Goal: Task Accomplishment & Management: Manage account settings

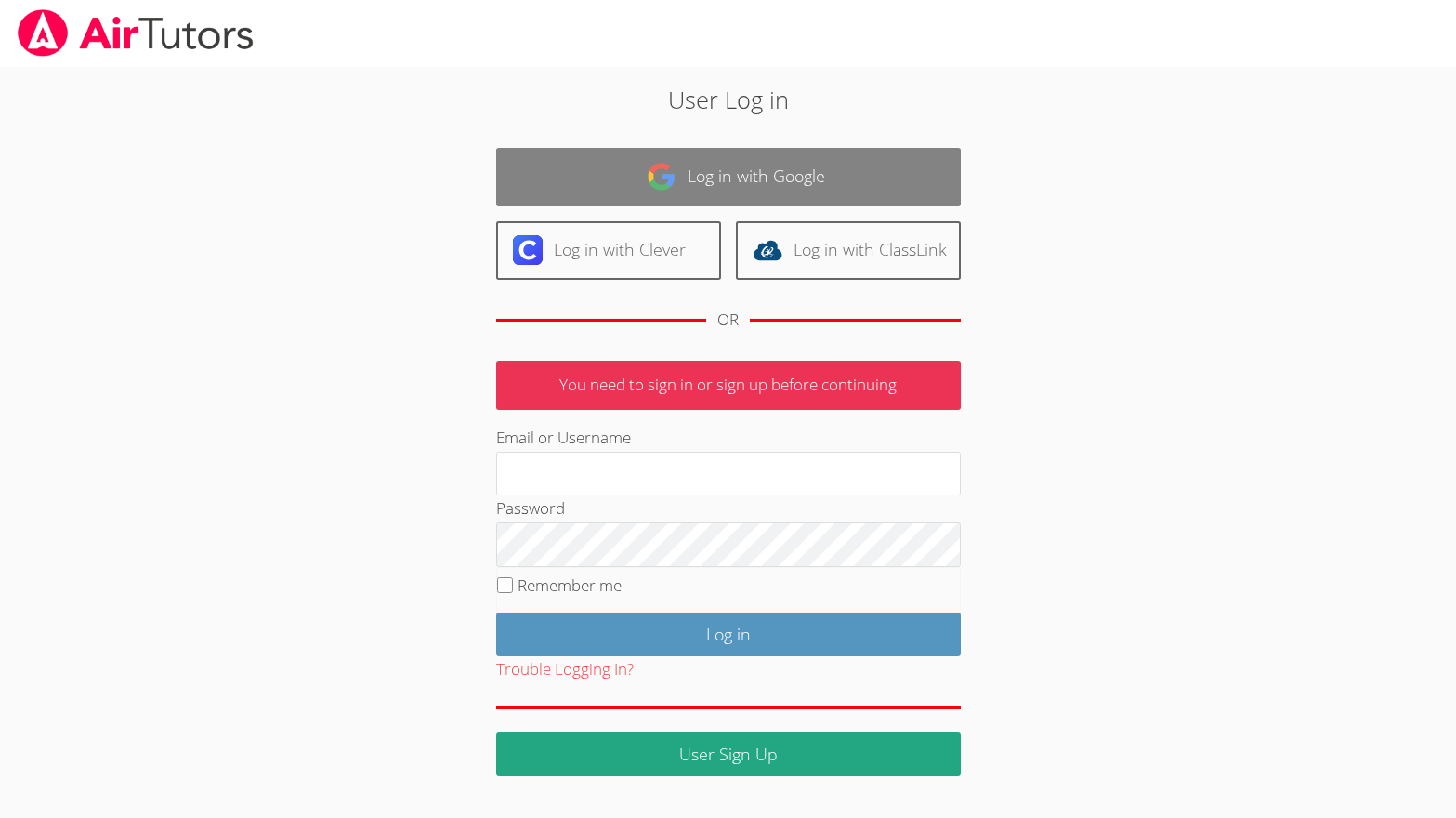
type input "[EMAIL_ADDRESS][DOMAIN_NAME]"
click at [646, 180] on img at bounding box center [661, 176] width 30 height 30
